Goal: Task Accomplishment & Management: Use online tool/utility

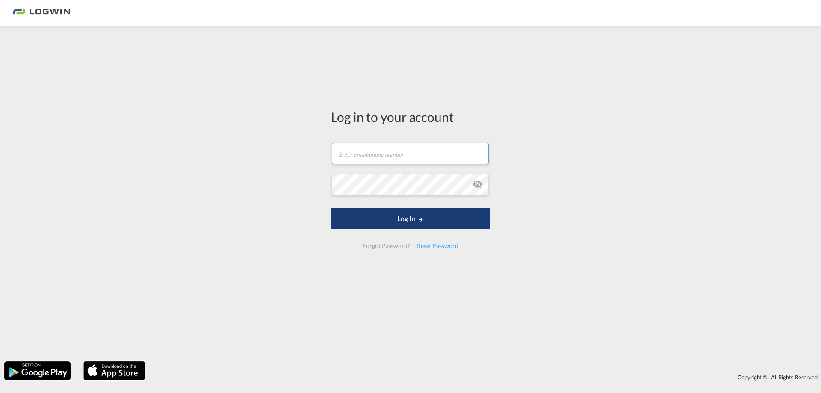
type input "[PERSON_NAME][EMAIL_ADDRESS][PERSON_NAME][DOMAIN_NAME]"
click at [422, 221] on md-icon "LOGIN" at bounding box center [421, 219] width 6 height 6
